Goal: Task Accomplishment & Management: Use online tool/utility

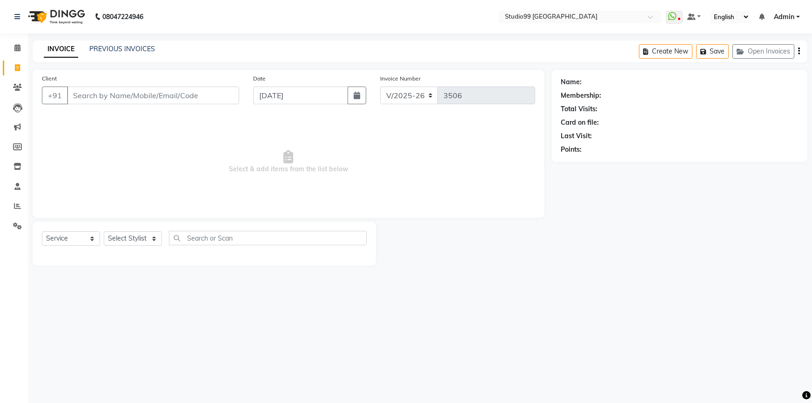
select select "6042"
select select "service"
click at [692, 315] on div "08047224946 Select Location × Studio99 [GEOGRAPHIC_DATA] WhatsApp Status ✕ Stat…" at bounding box center [406, 201] width 812 height 403
click at [682, 18] on span at bounding box center [674, 17] width 17 height 13
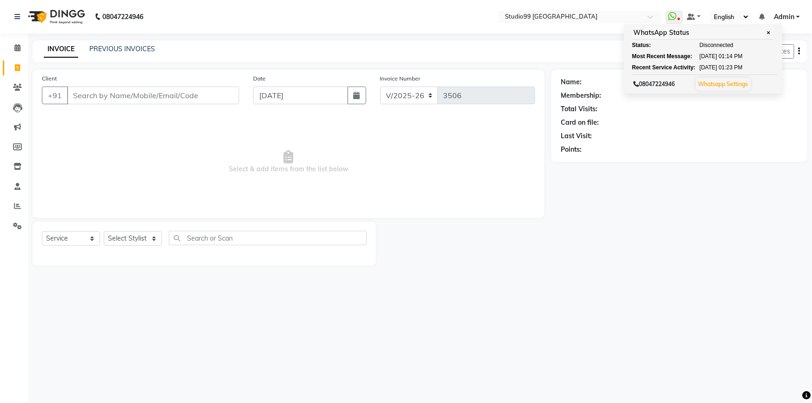
click at [649, 185] on div "Name: Membership: Total Visits: Card on file: Last Visit: Points:" at bounding box center [682, 168] width 263 height 196
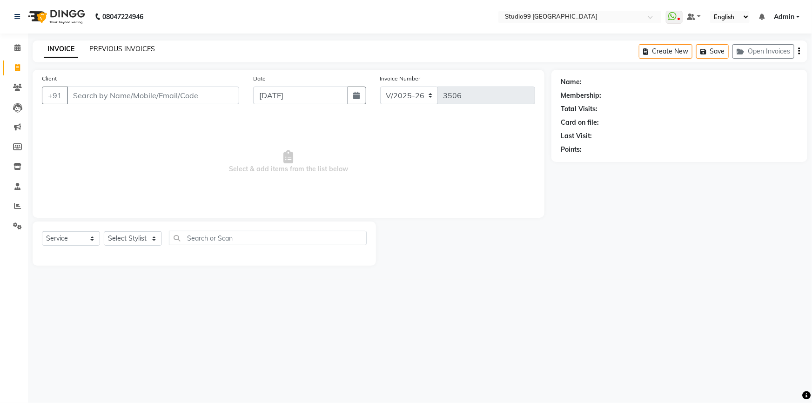
click at [116, 47] on link "PREVIOUS INVOICES" at bounding box center [122, 49] width 66 height 8
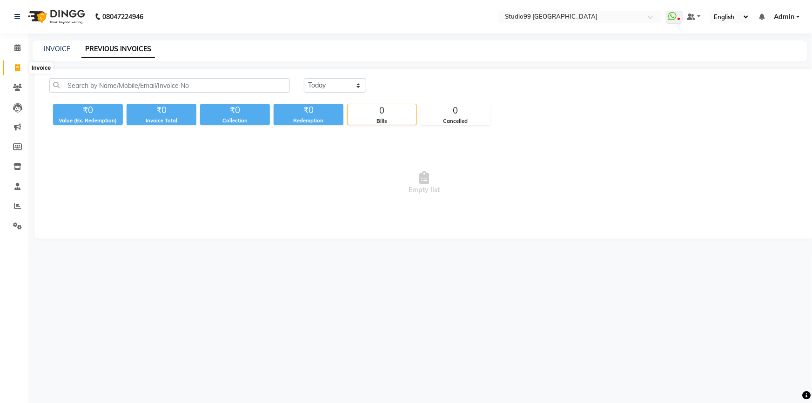
click at [15, 70] on icon at bounding box center [17, 67] width 5 height 7
select select "service"
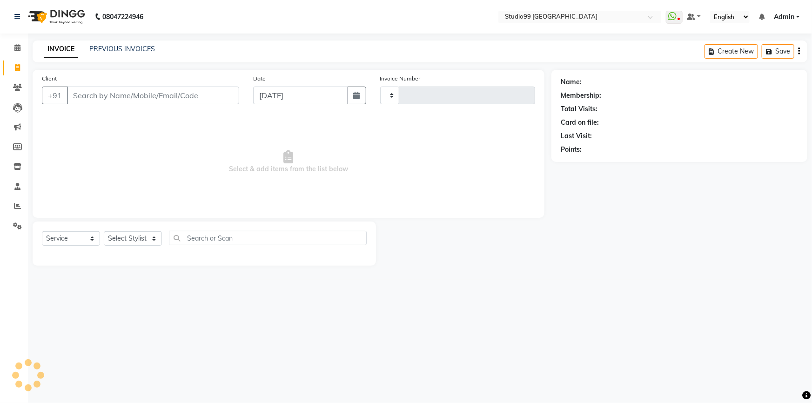
type input "3506"
select select "6042"
click at [121, 51] on link "PREVIOUS INVOICES" at bounding box center [122, 49] width 66 height 8
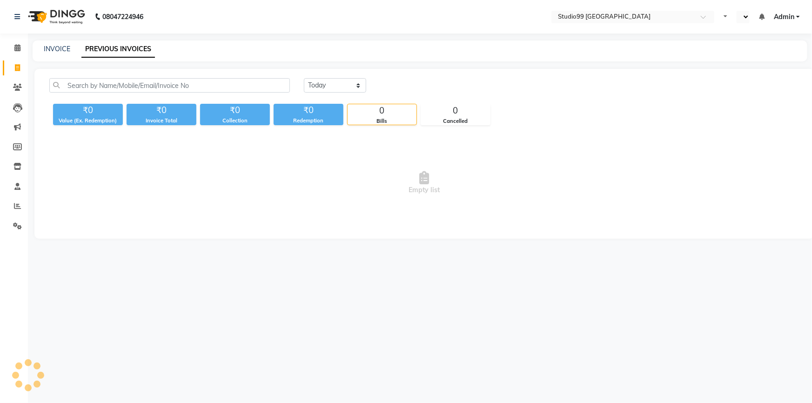
select select "en"
click at [17, 204] on icon at bounding box center [17, 205] width 7 height 7
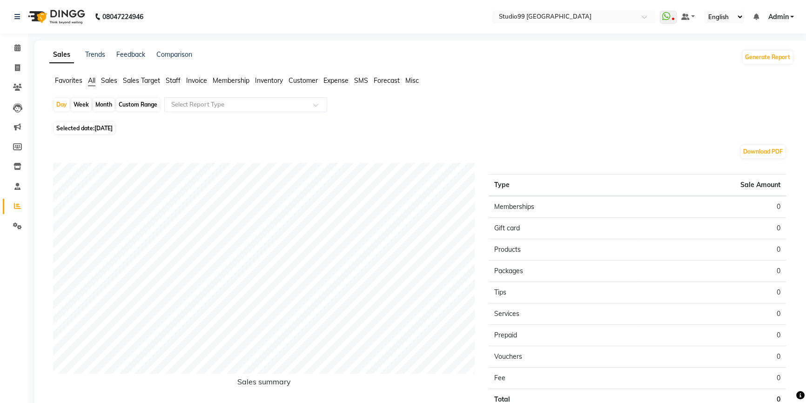
click at [115, 80] on span "Sales" at bounding box center [109, 80] width 16 height 8
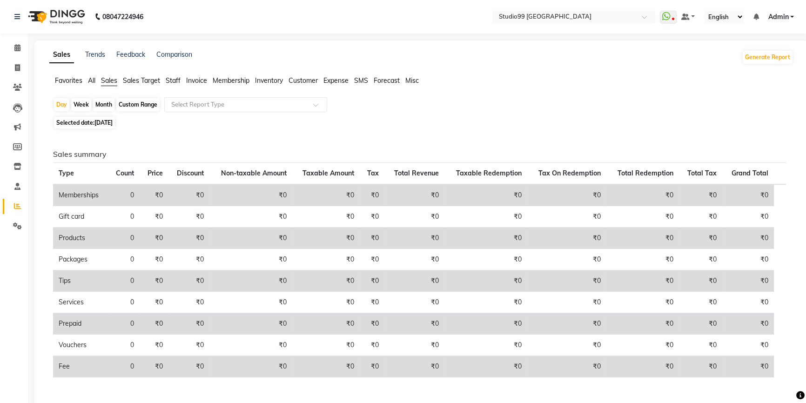
click at [138, 106] on div "Custom Range" at bounding box center [137, 104] width 43 height 13
select select "9"
select select "2025"
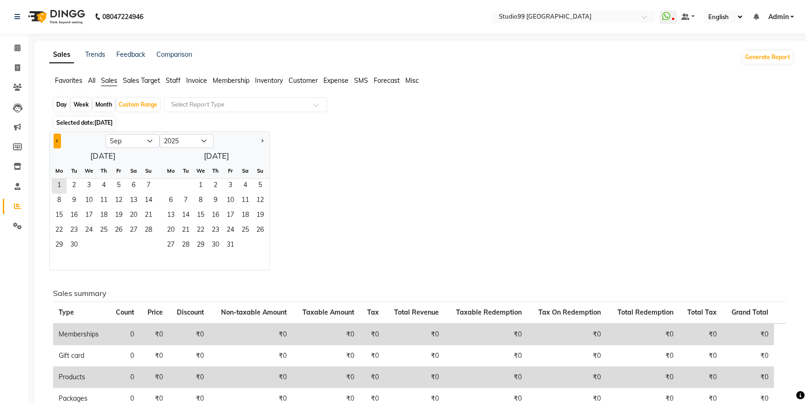
click at [55, 141] on button "Previous month" at bounding box center [56, 140] width 7 height 15
select select "8"
click at [116, 187] on span "1" at bounding box center [118, 186] width 15 height 15
click at [152, 244] on span "31" at bounding box center [148, 245] width 15 height 15
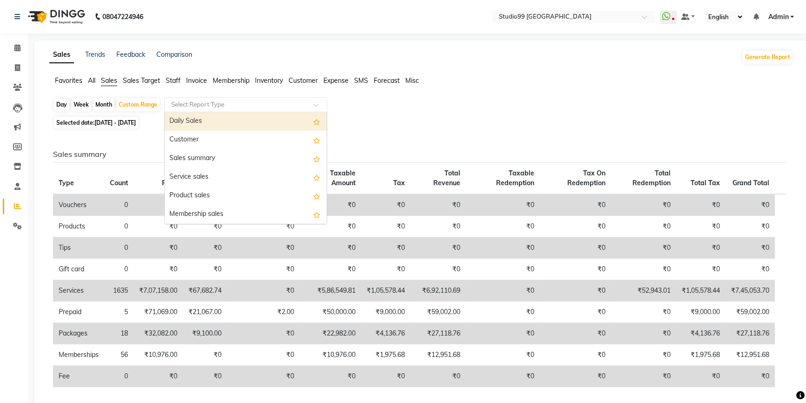
click at [215, 105] on input "text" at bounding box center [236, 104] width 134 height 9
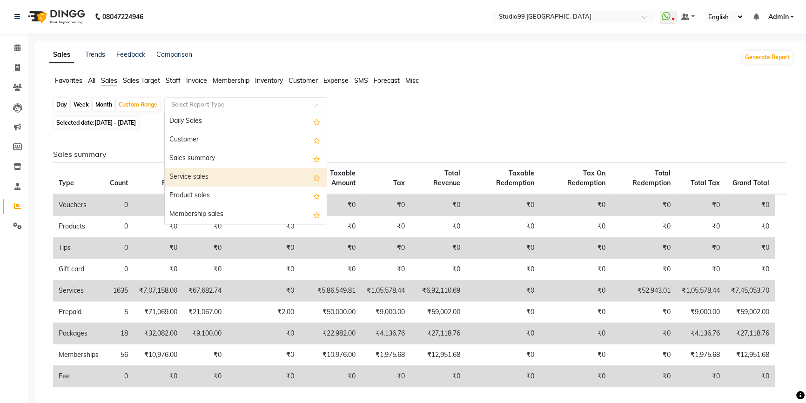
click at [195, 180] on div "Service sales" at bounding box center [246, 177] width 162 height 19
select select "full_report"
select select "pdf"
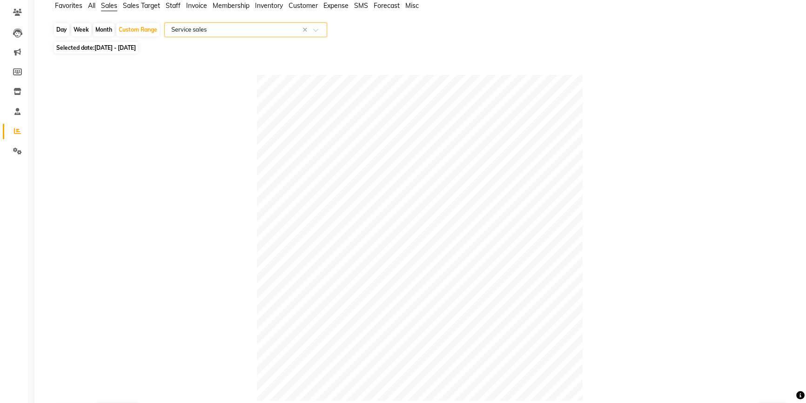
scroll to position [74, 0]
